Goal: Task Accomplishment & Management: Complete application form

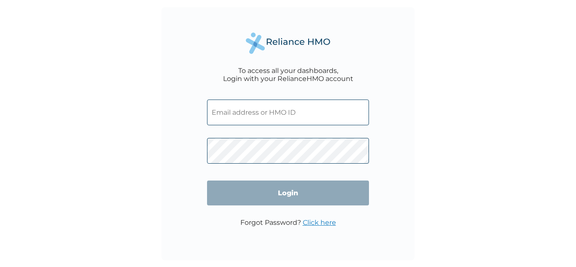
click at [283, 116] on input "text" at bounding box center [288, 112] width 162 height 26
click at [422, 106] on div "To access all your dashboards, Login with your RelianceHMO account Login Forgot…" at bounding box center [288, 133] width 576 height 267
click at [229, 109] on input "text" at bounding box center [288, 112] width 162 height 26
paste input "GCC/10007/A"
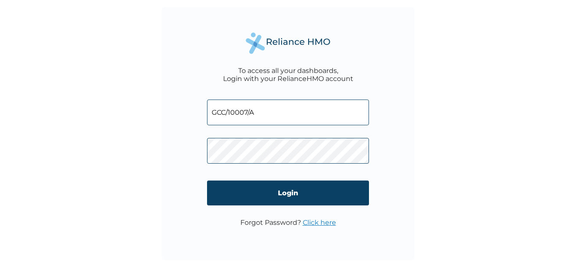
type input "GCC/10007/A"
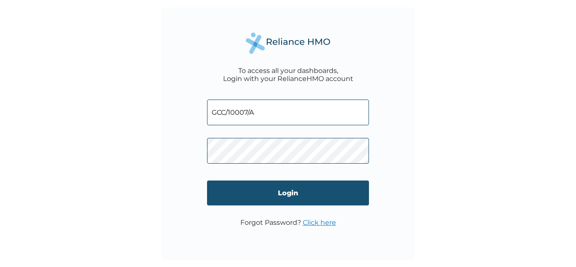
click at [281, 193] on input "Login" at bounding box center [288, 192] width 162 height 25
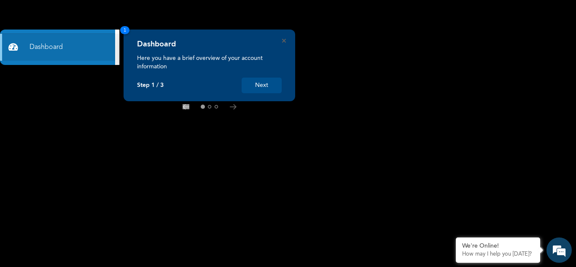
click at [265, 84] on button "Next" at bounding box center [261, 86] width 40 height 16
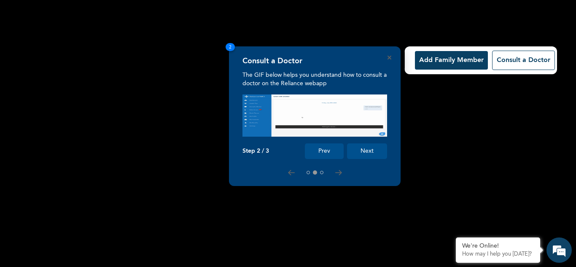
click at [365, 151] on button "Next" at bounding box center [367, 151] width 40 height 16
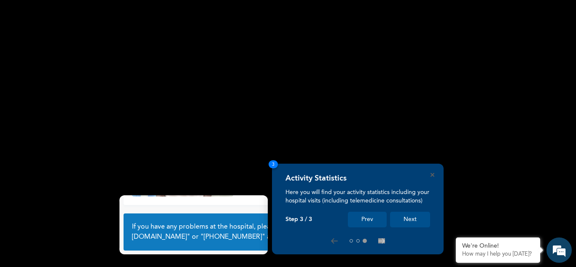
scroll to position [59, 0]
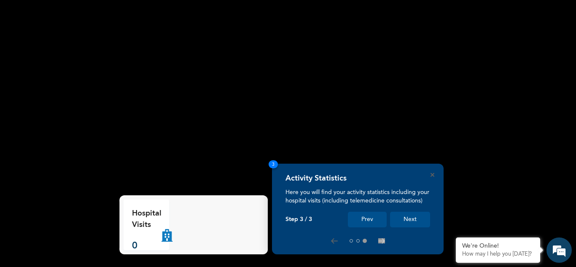
click at [412, 222] on button "Next" at bounding box center [410, 220] width 40 height 16
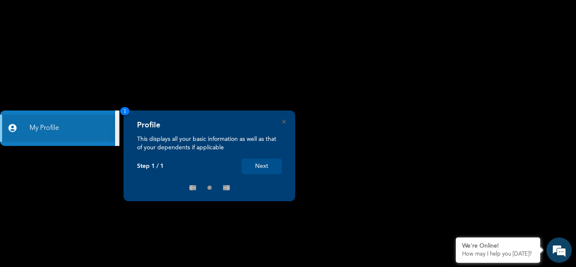
click at [265, 167] on button "Next" at bounding box center [261, 166] width 40 height 16
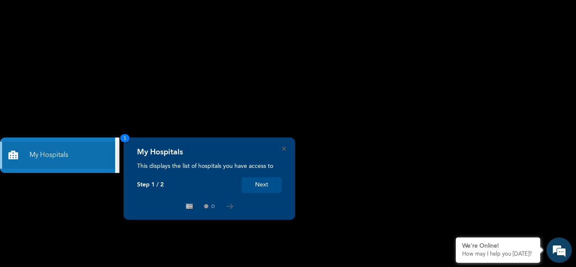
click at [266, 183] on button "Next" at bounding box center [261, 185] width 40 height 16
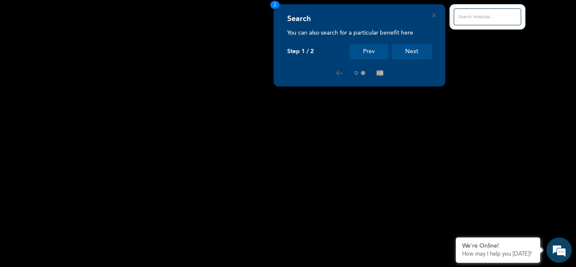
drag, startPoint x: 412, startPoint y: 53, endPoint x: 409, endPoint y: 58, distance: 5.7
click at [412, 54] on button "Next" at bounding box center [411, 52] width 40 height 16
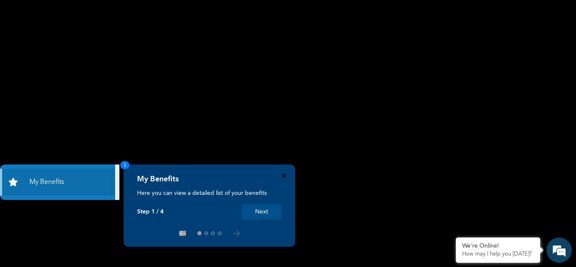
click at [285, 174] on icon "Close" at bounding box center [284, 176] width 4 height 4
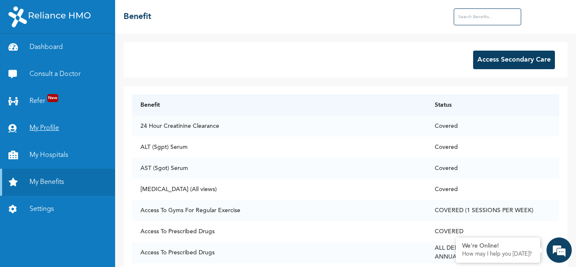
click at [48, 129] on link "My Profile" at bounding box center [57, 128] width 115 height 27
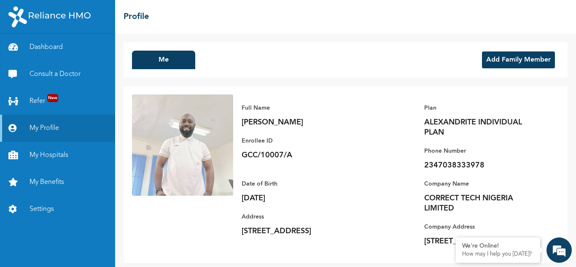
click at [504, 56] on button "Add Family Member" at bounding box center [518, 59] width 73 height 17
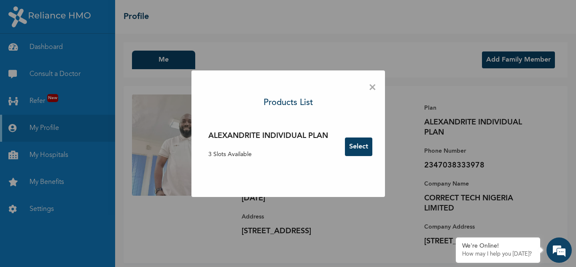
click at [361, 146] on button "Select" at bounding box center [358, 146] width 27 height 19
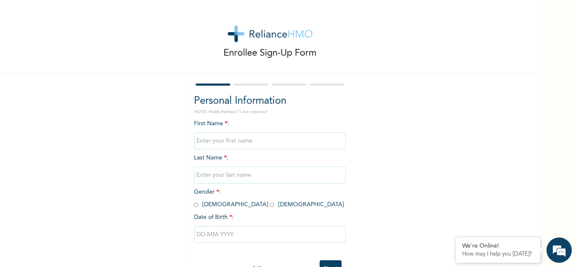
click at [257, 138] on input "text" at bounding box center [270, 140] width 152 height 17
click at [233, 141] on input "text" at bounding box center [270, 140] width 152 height 17
type input "Adeola"
click at [234, 177] on input "text" at bounding box center [270, 174] width 152 height 17
type input "Aliu"
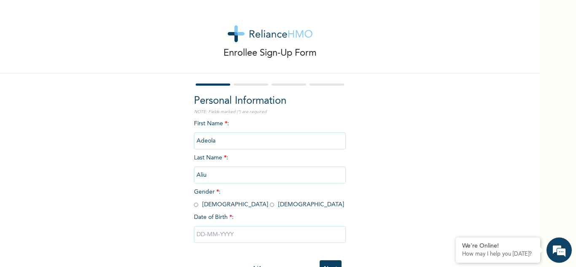
click at [270, 205] on input "radio" at bounding box center [272, 205] width 4 height 8
radio input "true"
click at [238, 234] on input "text" at bounding box center [270, 234] width 152 height 17
select select "7"
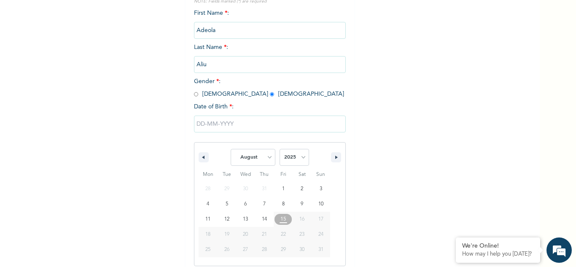
scroll to position [116, 0]
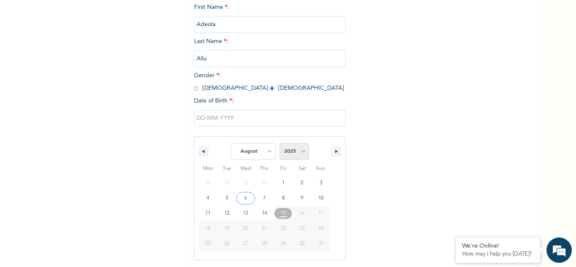
click at [300, 153] on select "2025 2024 2023 2022 2021 2020 2019 2018 2017 2016 2015 2014 2013 2012 2011 2010…" at bounding box center [293, 151] width 29 height 17
select select "1989"
click at [279, 143] on select "2025 2024 2023 2022 2021 2020 2019 2018 2017 2016 2015 2014 2013 2012 2011 2010…" at bounding box center [293, 151] width 29 height 17
click at [200, 151] on icon "button" at bounding box center [202, 151] width 4 height 3
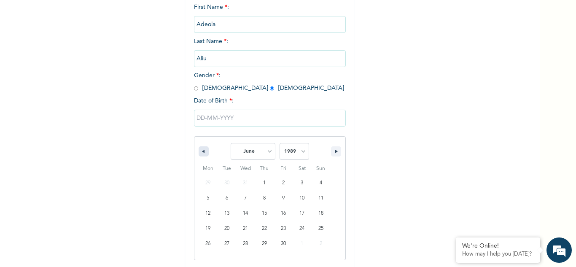
click at [200, 151] on icon "button" at bounding box center [202, 151] width 4 height 3
select select "4"
type input "[DATE]"
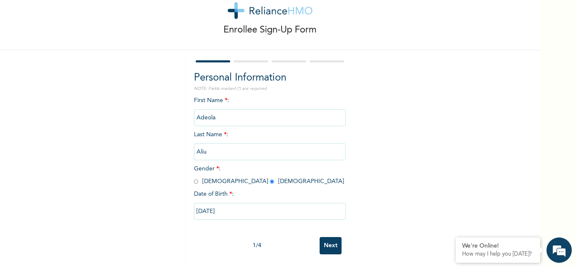
click at [328, 239] on input "Next" at bounding box center [330, 245] width 22 height 17
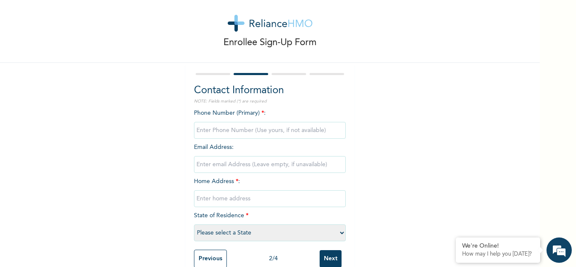
scroll to position [0, 0]
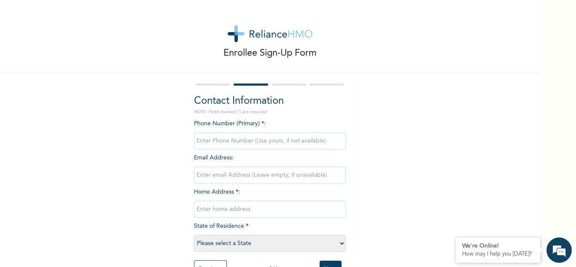
click at [237, 140] on input "phone" at bounding box center [270, 140] width 152 height 17
type input "08065534257"
click at [229, 207] on input "text" at bounding box center [270, 209] width 152 height 17
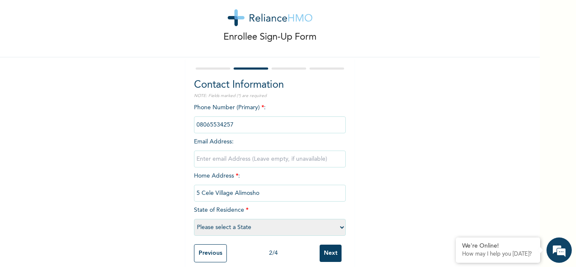
scroll to position [30, 0]
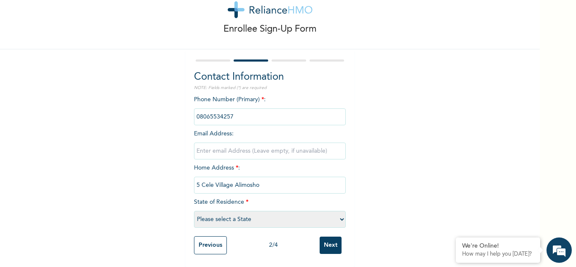
type input "5 Cele Village Alimosho"
click at [339, 212] on select "Please select a State [PERSON_NAME] (FCT) [PERSON_NAME] Ibom [GEOGRAPHIC_DATA] …" at bounding box center [270, 219] width 152 height 17
select select "25"
click at [194, 211] on select "Please select a State [PERSON_NAME] (FCT) [PERSON_NAME] Ibom [GEOGRAPHIC_DATA] …" at bounding box center [270, 219] width 152 height 17
click at [324, 241] on input "Next" at bounding box center [330, 244] width 22 height 17
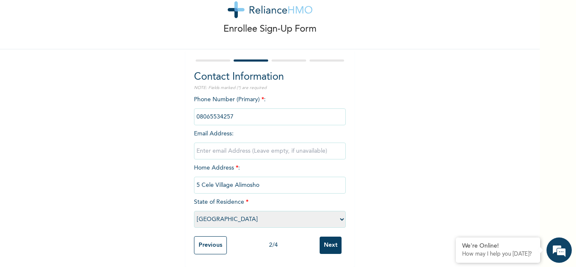
scroll to position [0, 0]
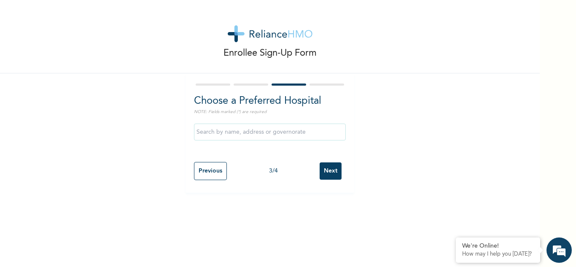
click at [331, 169] on input "Next" at bounding box center [330, 170] width 22 height 17
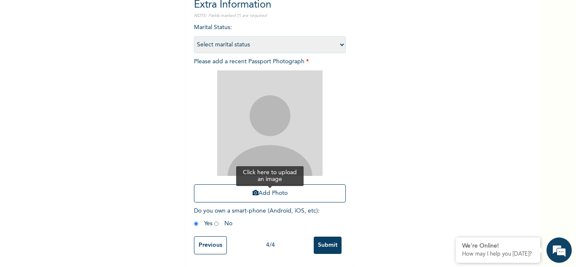
scroll to position [102, 0]
click at [267, 187] on button "Add Photo" at bounding box center [270, 193] width 152 height 18
click at [257, 134] on img at bounding box center [269, 122] width 105 height 105
click at [276, 187] on button "Add Photo" at bounding box center [270, 193] width 152 height 18
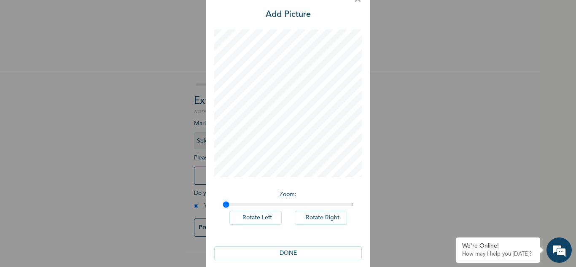
scroll to position [27, 0]
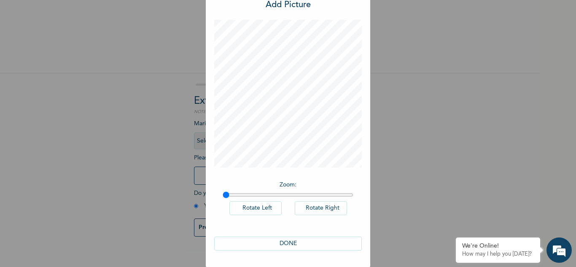
click at [290, 245] on button "DONE" at bounding box center [287, 243] width 147 height 14
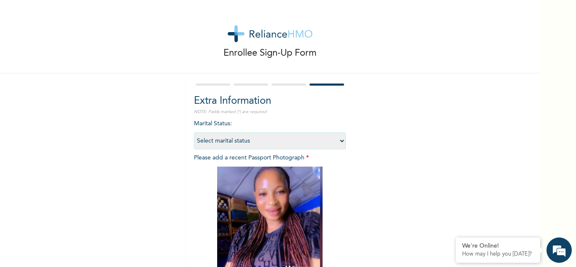
click at [337, 139] on select "Select marital status [DEMOGRAPHIC_DATA] Married [DEMOGRAPHIC_DATA] Widow/[DEMO…" at bounding box center [270, 140] width 152 height 17
select select "2"
click at [194, 132] on select "Select marital status [DEMOGRAPHIC_DATA] Married [DEMOGRAPHIC_DATA] Widow/[DEMO…" at bounding box center [270, 140] width 152 height 17
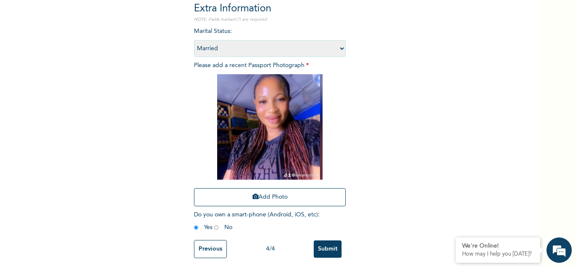
scroll to position [102, 0]
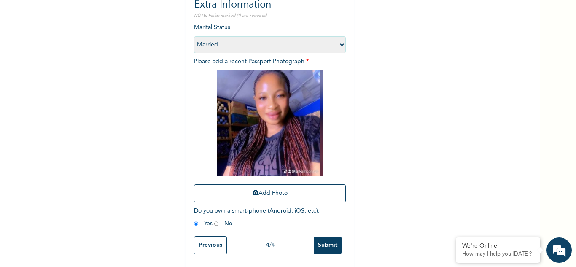
click at [325, 238] on input "Submit" at bounding box center [327, 244] width 28 height 17
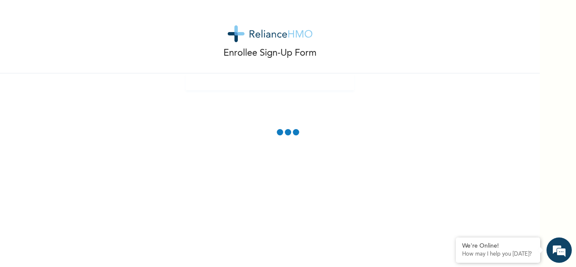
scroll to position [0, 0]
